Goal: Find specific page/section: Find specific page/section

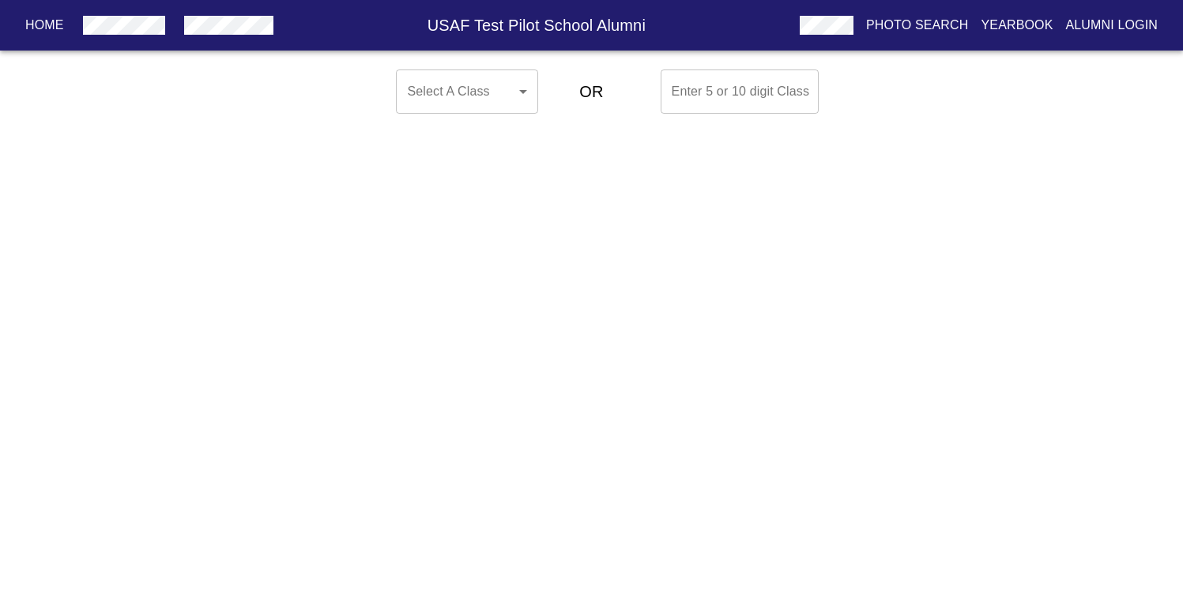
click at [510, 79] on body "Home USAF Test Pilot School Alumni Photo Search Yearbook Alumni Login Select A …" at bounding box center [591, 91] width 1183 height 57
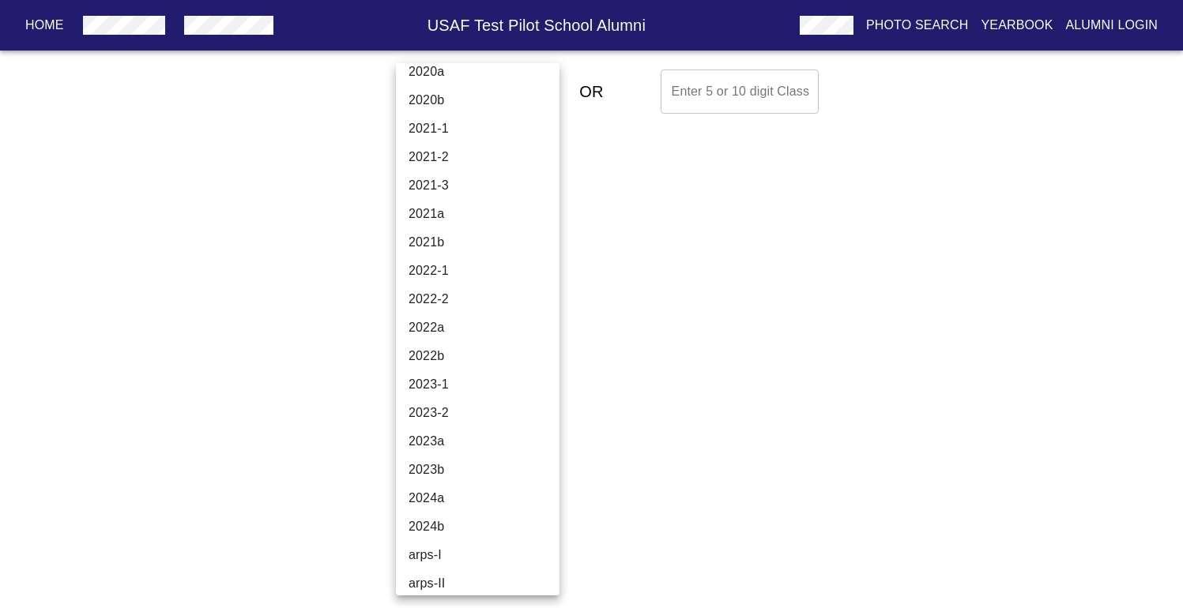
scroll to position [5396, 0]
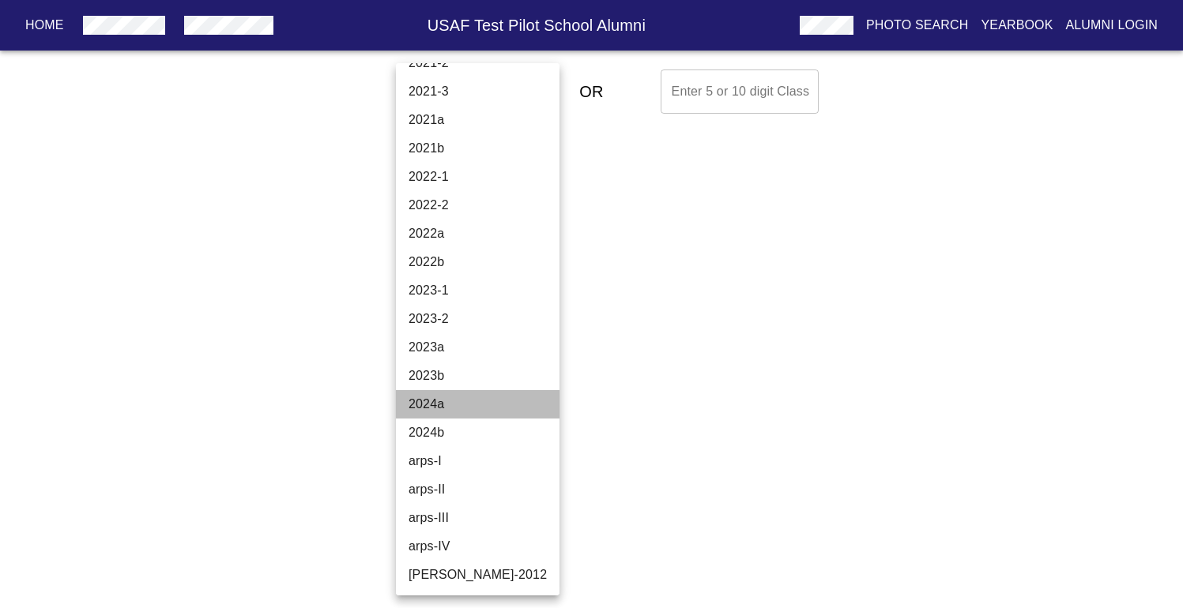
click at [489, 404] on li "2024a" at bounding box center [478, 404] width 164 height 28
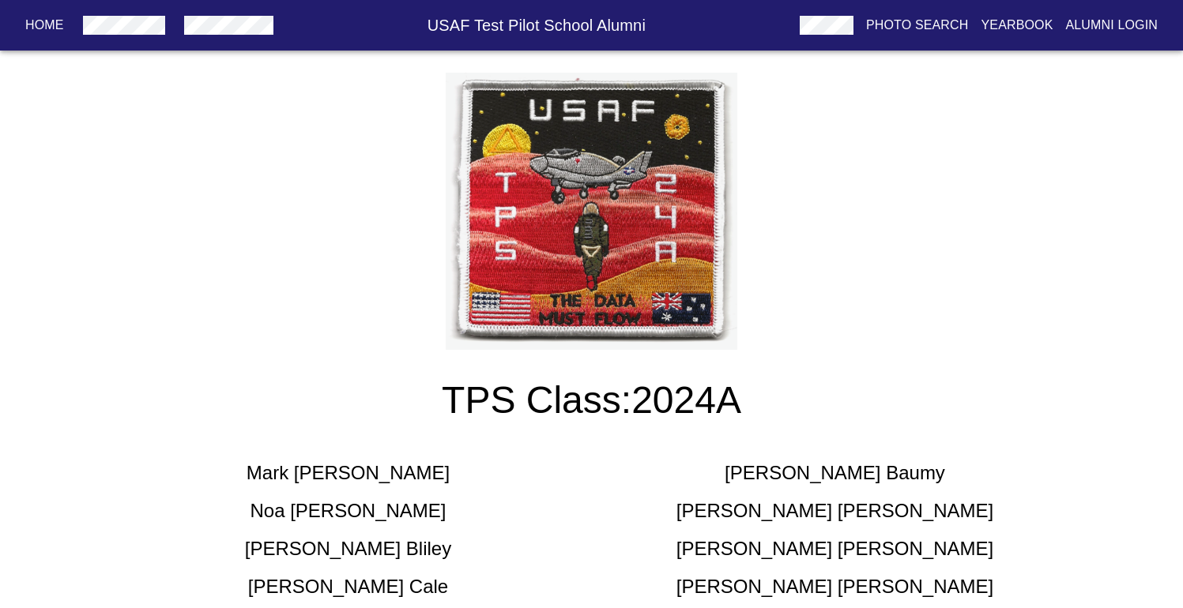
scroll to position [0, 0]
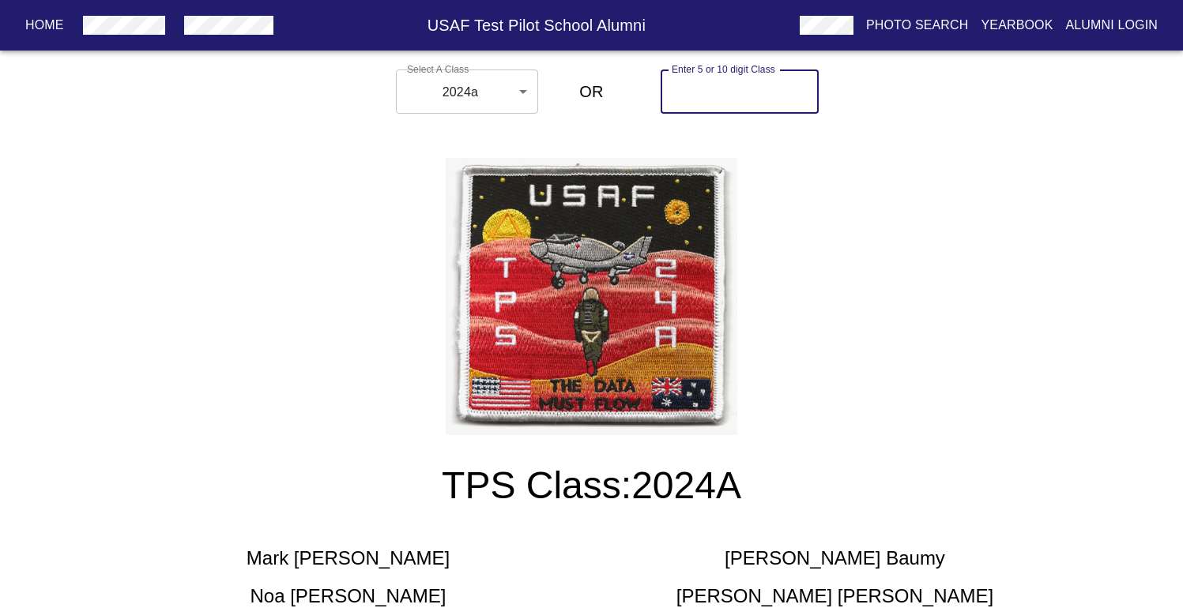
click at [745, 95] on input "text" at bounding box center [739, 92] width 158 height 44
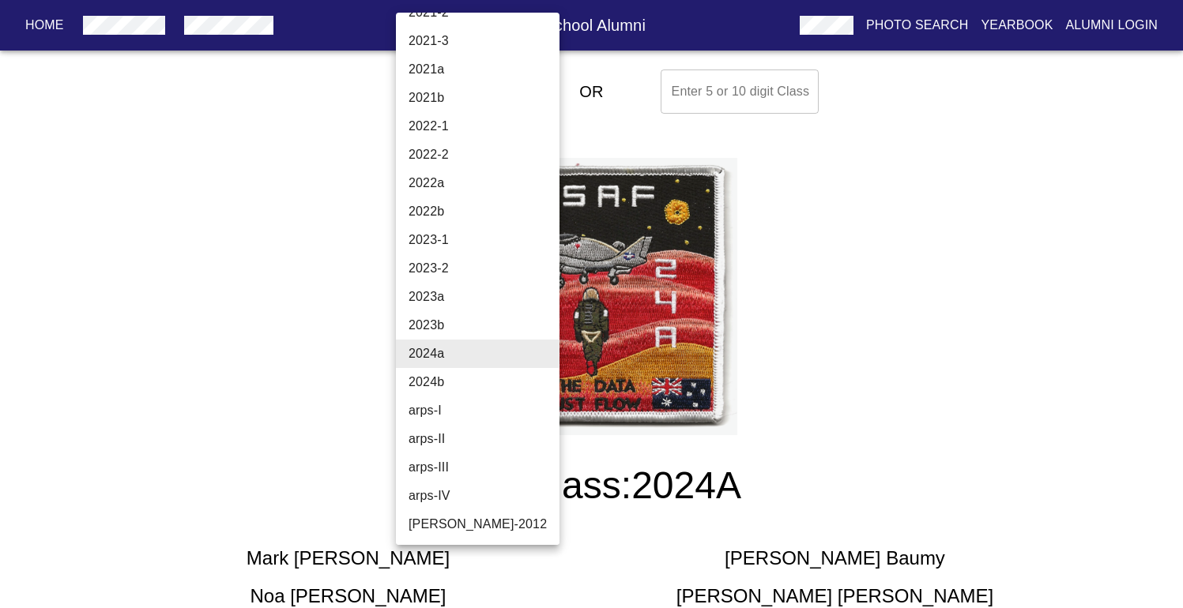
click at [461, 381] on li "2024b" at bounding box center [478, 382] width 164 height 28
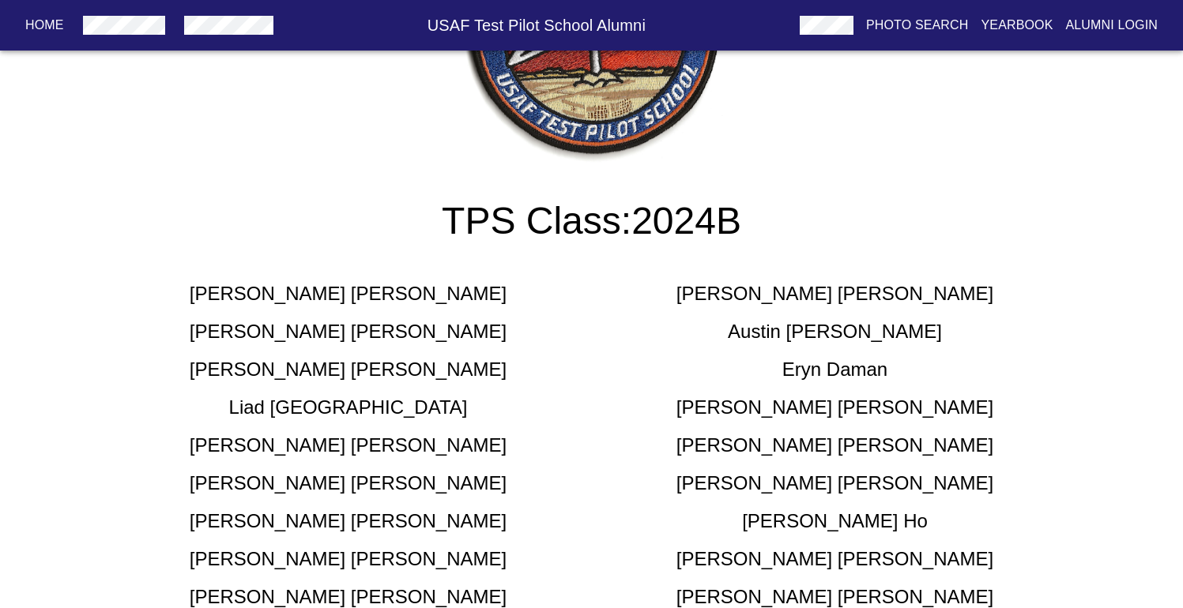
scroll to position [0, 0]
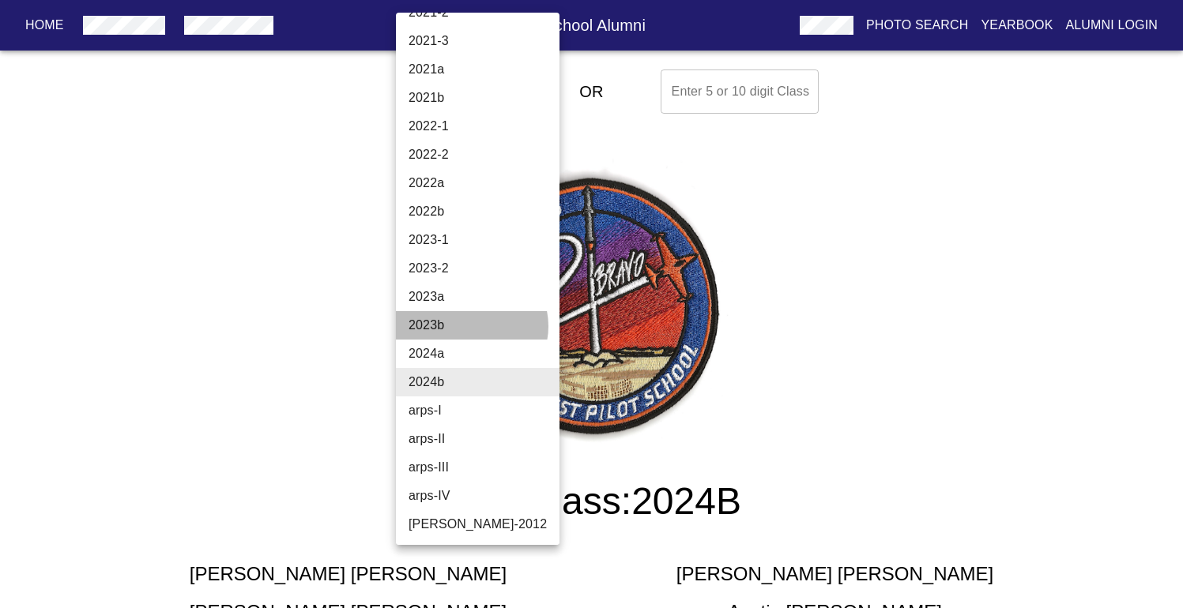
click at [471, 326] on li "2023b" at bounding box center [478, 325] width 164 height 28
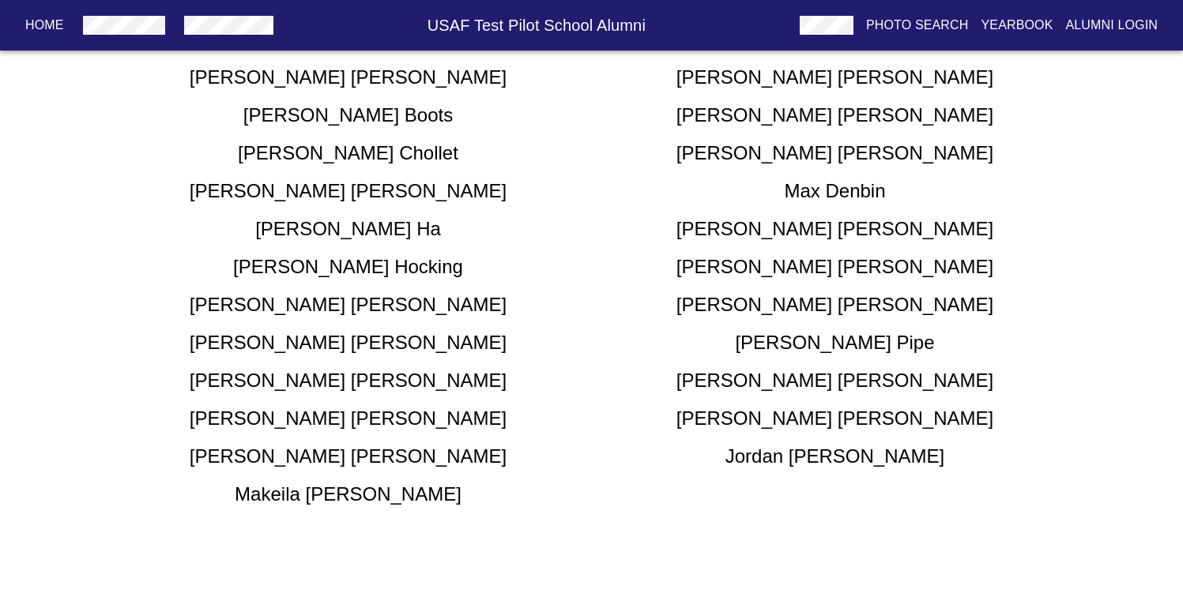
scroll to position [0, 0]
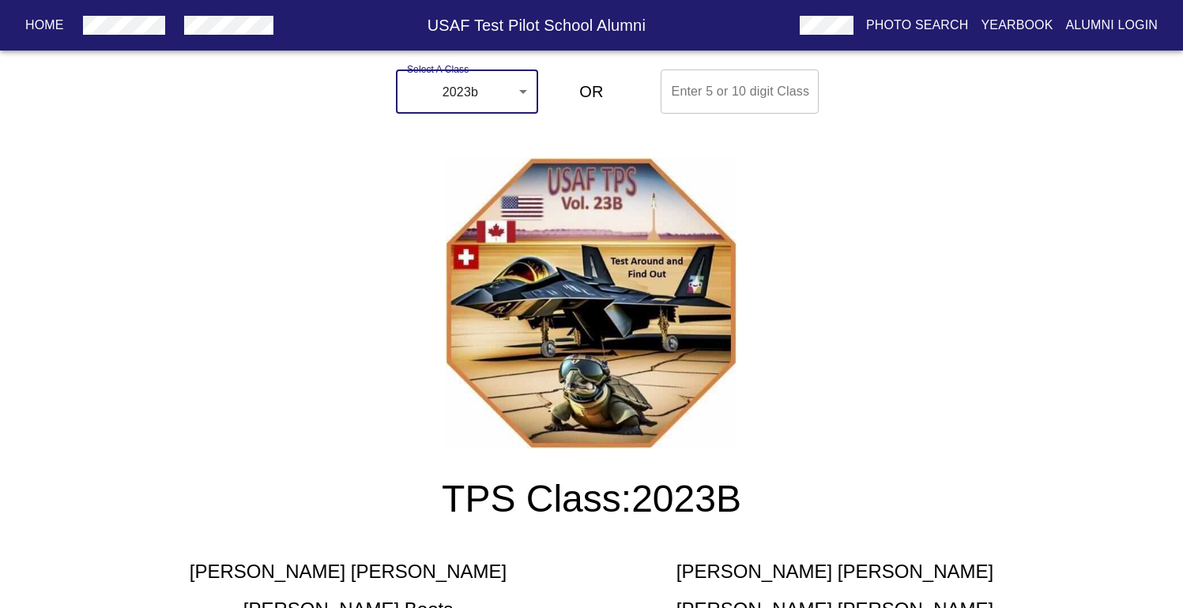
click at [468, 96] on body "Home USAF Test Pilot School Alumni Photo Search Yearbook Alumni Login Select A …" at bounding box center [591, 551] width 1183 height 976
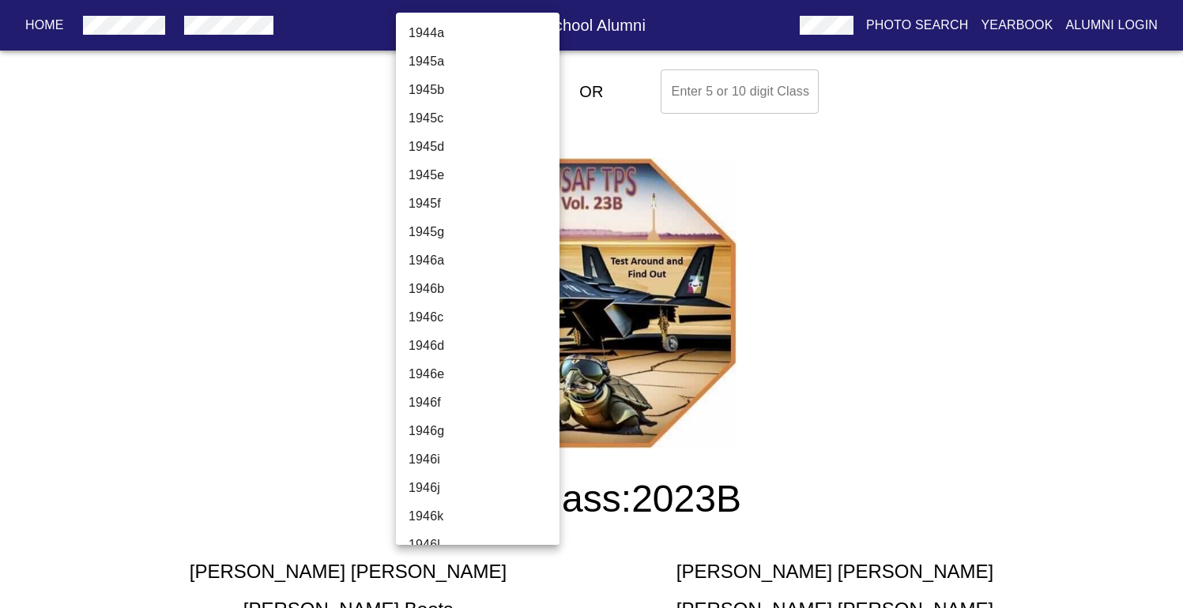
scroll to position [5396, 0]
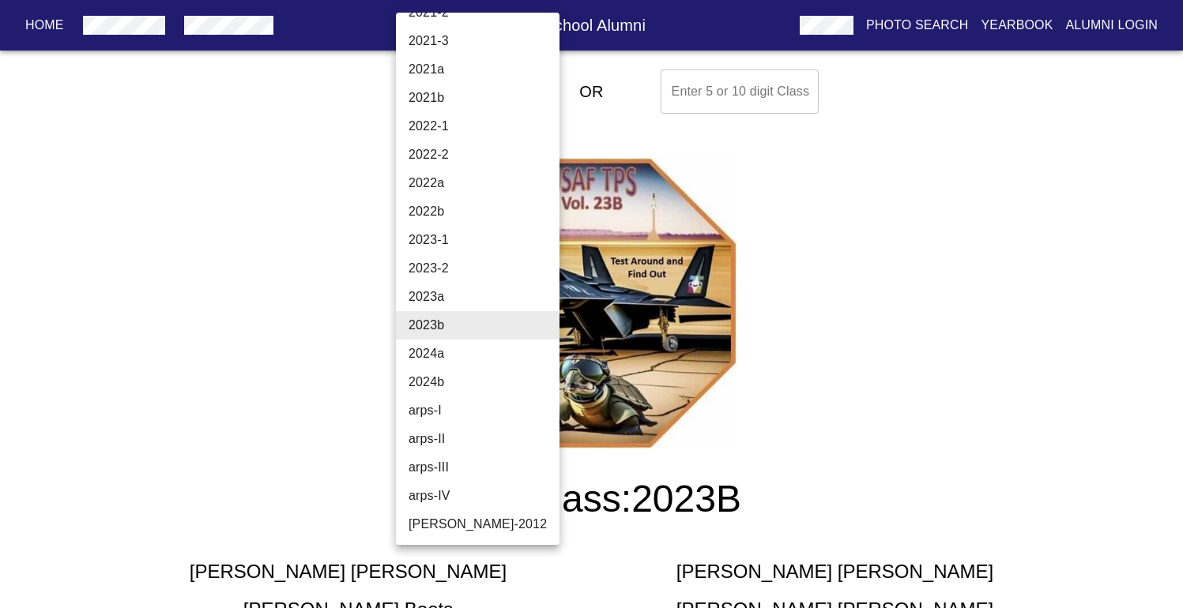
click at [455, 408] on li "arps-I" at bounding box center [478, 411] width 164 height 28
type input "arps-I"
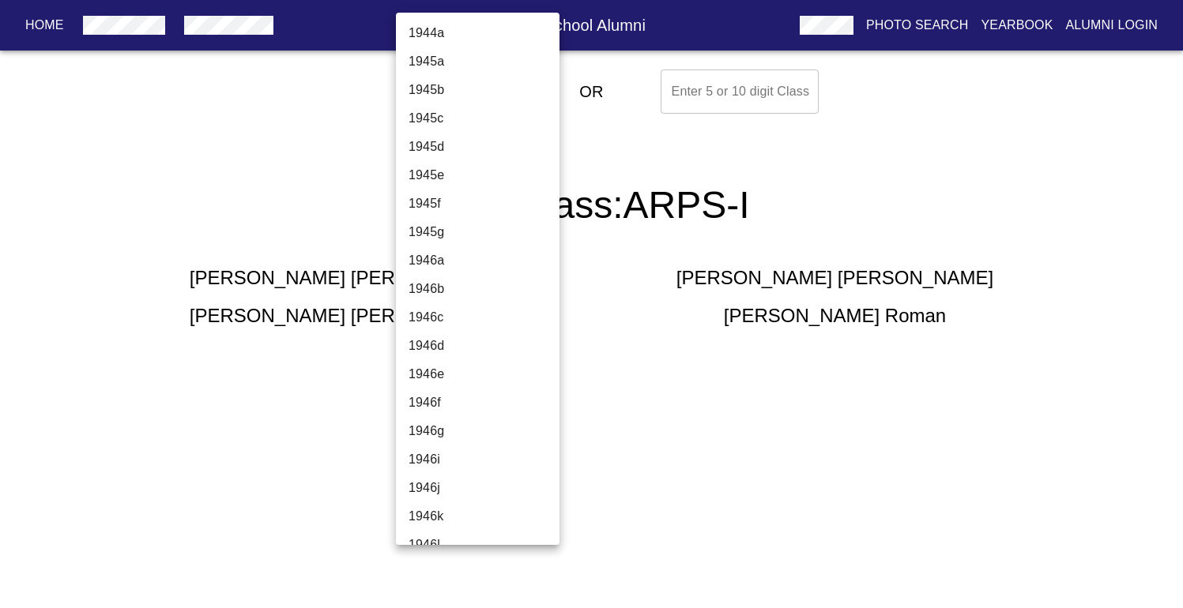
click at [507, 90] on body "Home USAF Test Pilot School Alumni Photo Search Yearbook Alumni Login Select A …" at bounding box center [591, 214] width 1183 height 303
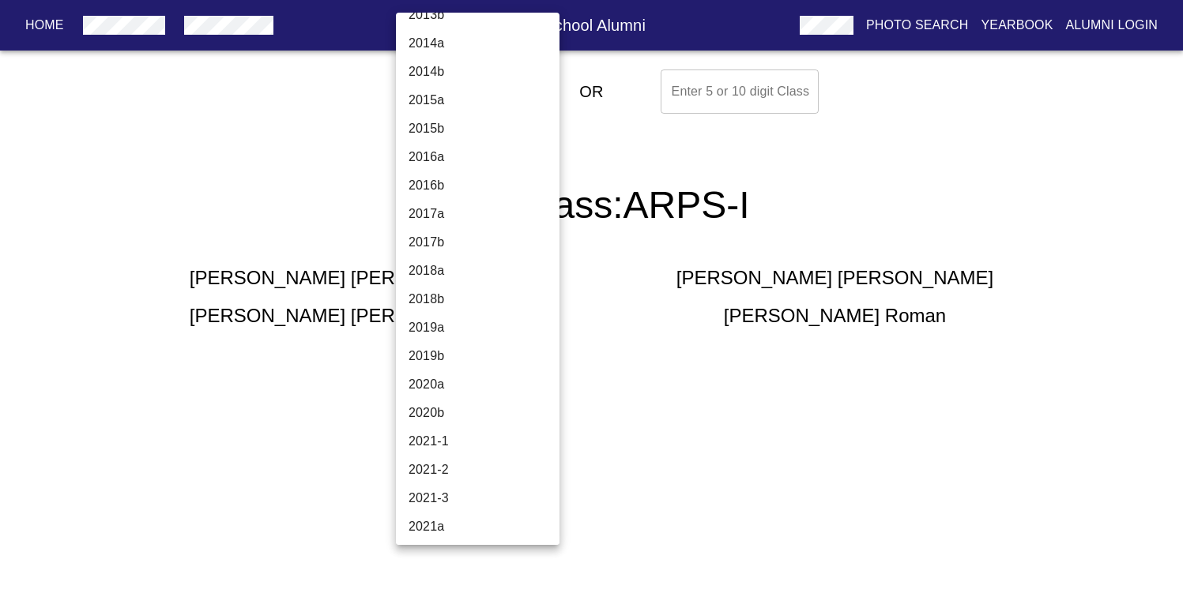
scroll to position [4664, 0]
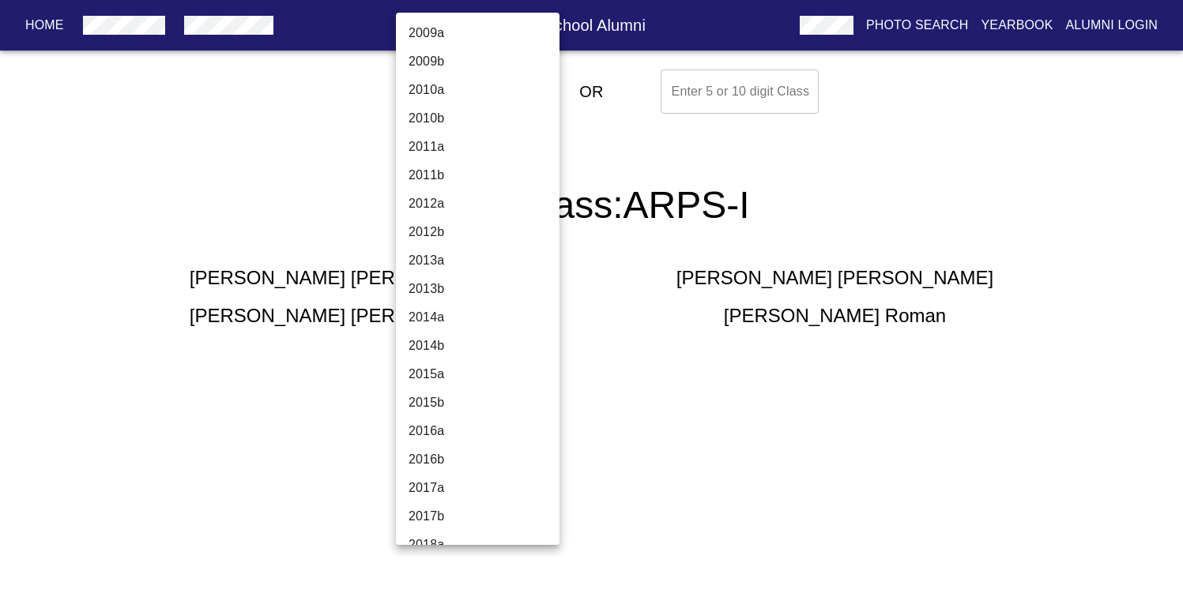
click at [999, 23] on div at bounding box center [591, 304] width 1183 height 608
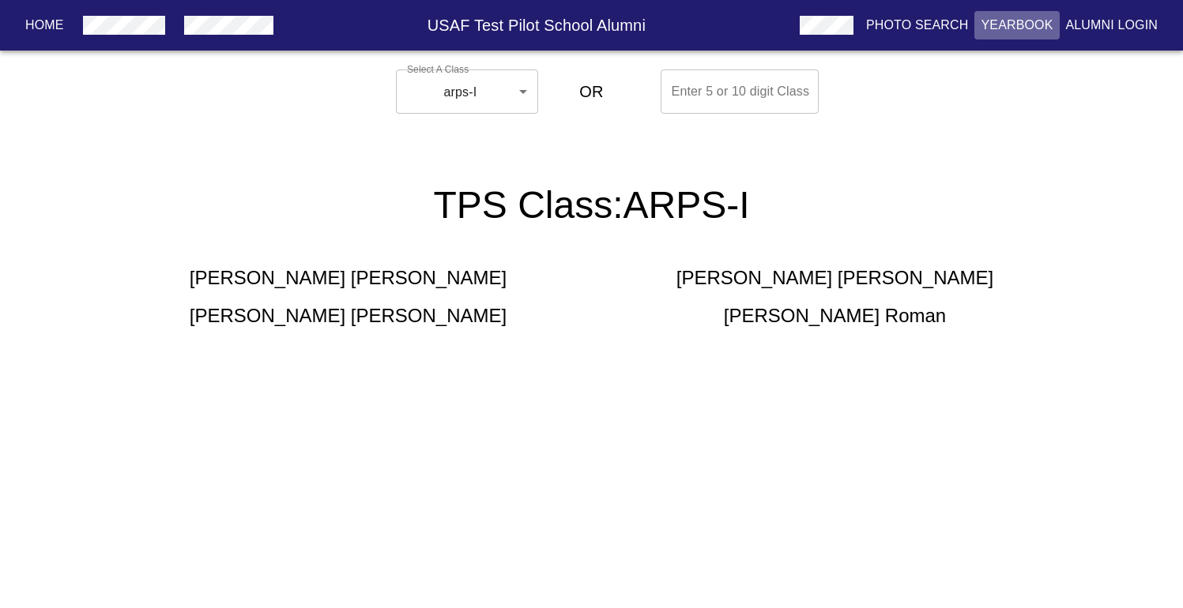
click at [1004, 24] on p "Yearbook" at bounding box center [1016, 25] width 72 height 19
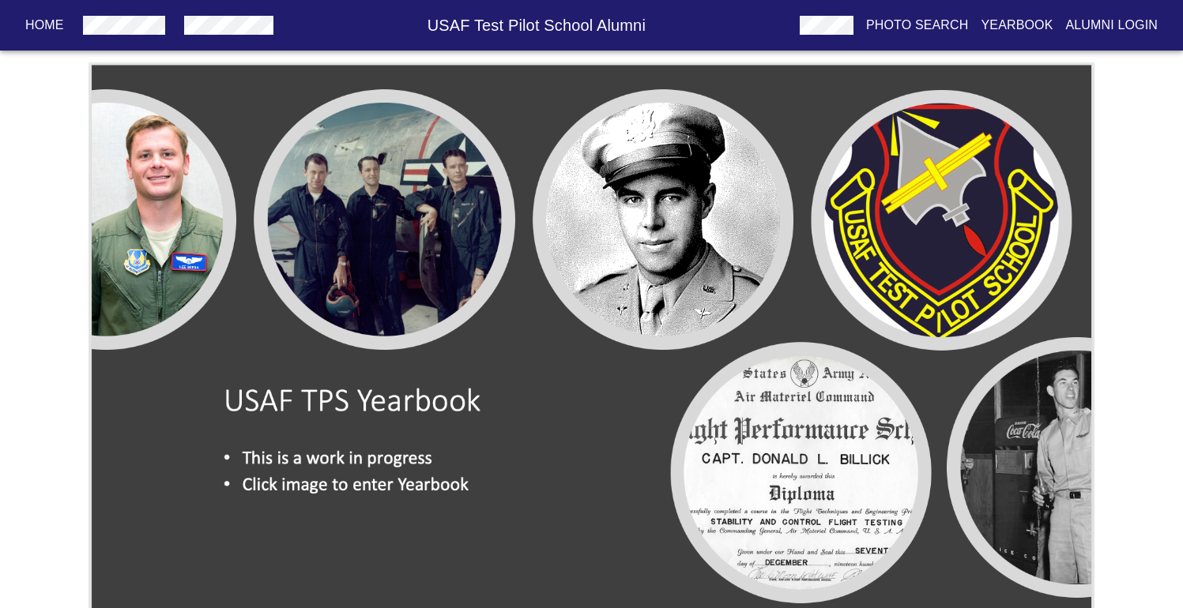
scroll to position [38, 0]
